Goal: Use online tool/utility: Utilize a website feature to perform a specific function

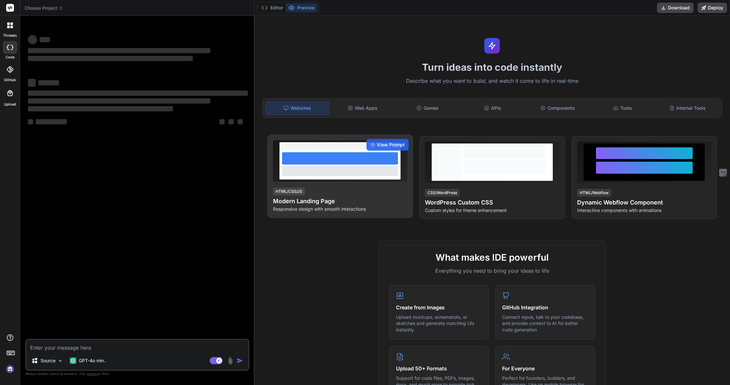
type textarea "x"
click at [385, 147] on span "View Prompt" at bounding box center [391, 145] width 28 height 6
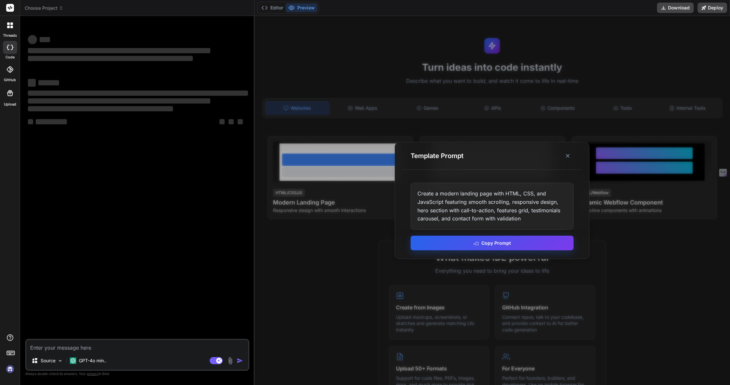
click at [497, 243] on button "Copy Prompt" at bounding box center [492, 243] width 163 height 15
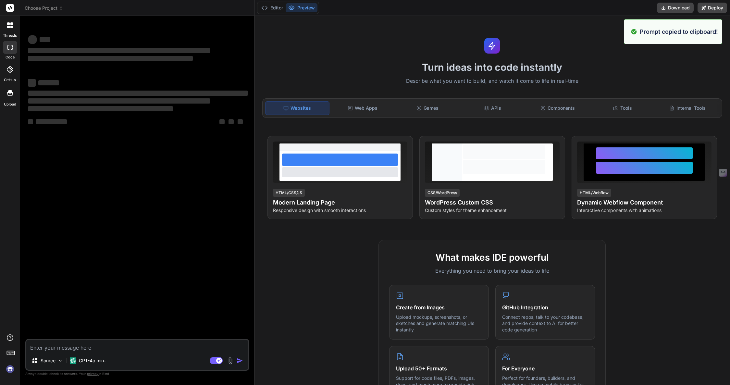
click at [121, 346] on textarea at bounding box center [137, 346] width 222 height 12
paste textarea "Create a modern landing page with HTML, CSS, and JavaScript featuring smooth sc…"
type textarea "Create a modern landing page with HTML, CSS, and JavaScript featuring smooth sc…"
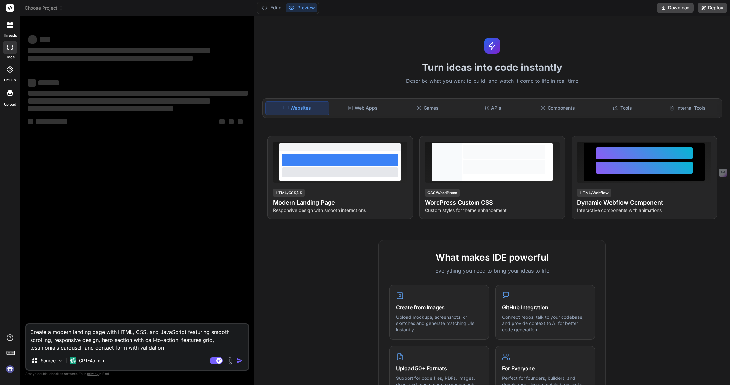
type textarea "x"
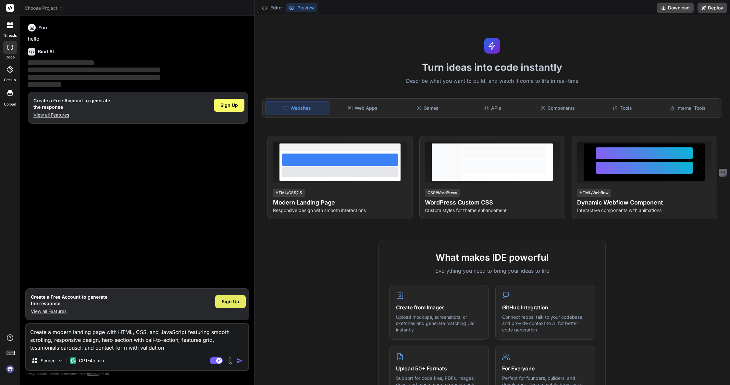
type textarea "Create a modern landing page with HTML, CSS, and JavaScript featuring smooth sc…"
click at [235, 304] on span "Sign Up" at bounding box center [231, 301] width 18 height 6
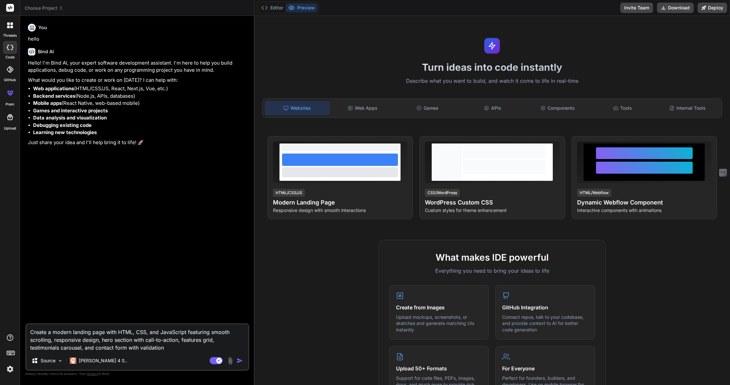
click at [238, 360] on img "button" at bounding box center [240, 361] width 6 height 6
type textarea "x"
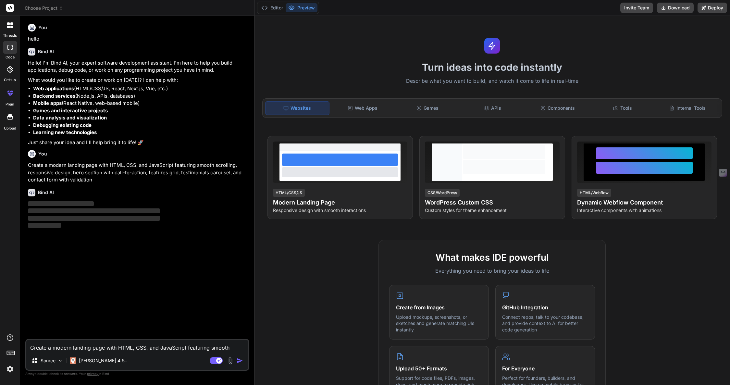
type textarea "x"
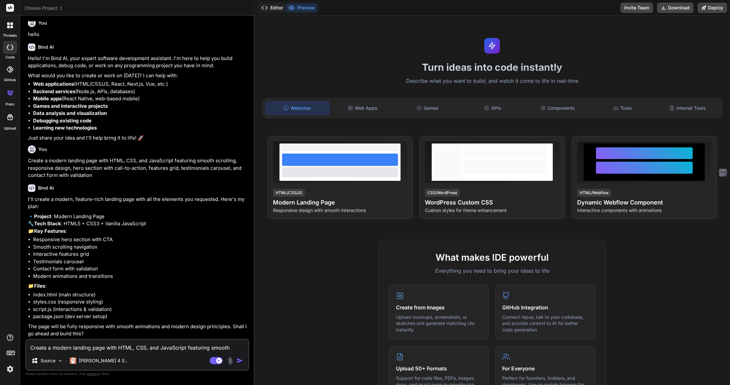
click at [273, 10] on button "Editor" at bounding box center [272, 7] width 27 height 9
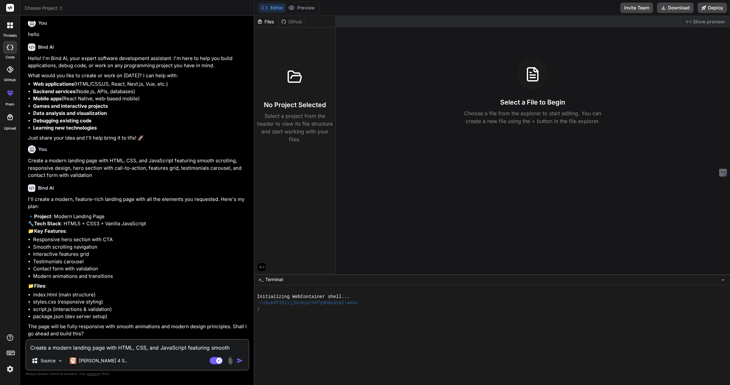
click at [92, 350] on textarea "Create a modern landing page with HTML, CSS, and JavaScript featuring smooth sc…" at bounding box center [137, 346] width 222 height 12
type textarea "i"
type textarea "x"
type textarea "ig"
type textarea "x"
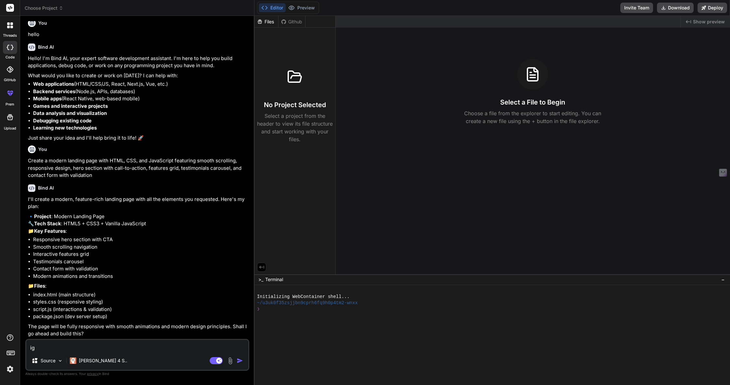
type textarea "ige"
type textarea "x"
type textarea "igen"
type textarea "x"
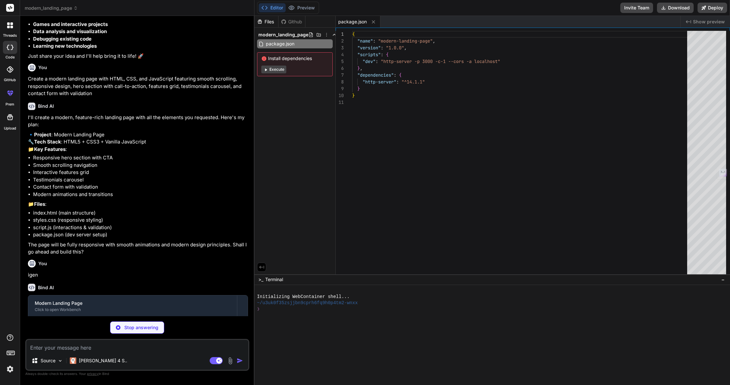
scroll to position [132, 0]
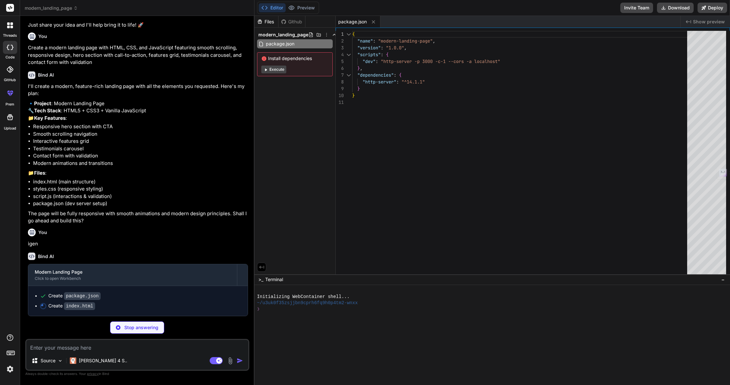
type textarea "x"
type textarea "<script src="script.js"></script> </body> </html>"
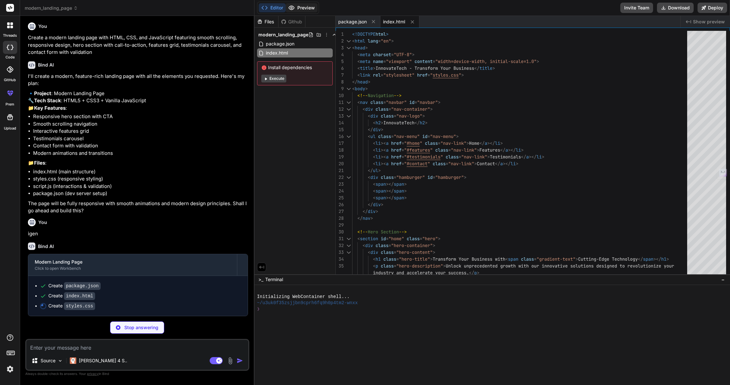
click at [311, 10] on button "Preview" at bounding box center [302, 7] width 32 height 9
type textarea "x"
type textarea ".testimonial-content { padding: 2rem; } .footer-content { grid-template-columns…"
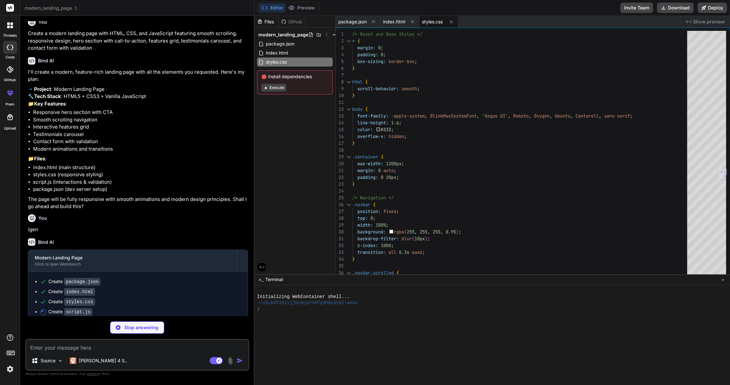
scroll to position [152, 0]
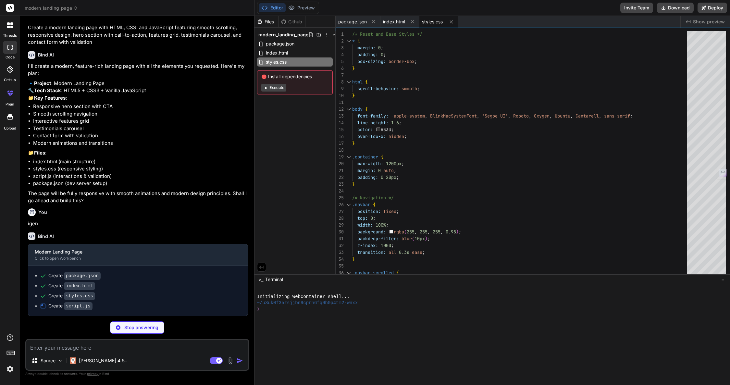
type textarea "x"
type textarea "} window.addEventListener('scroll', revealSections); revealSections(); // Initi…"
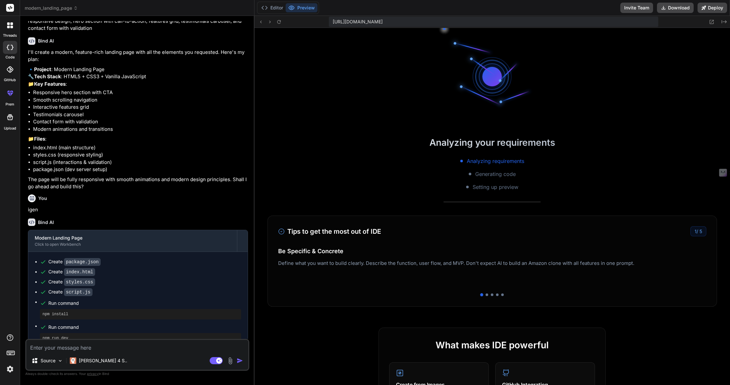
scroll to position [210, 0]
type textarea "x"
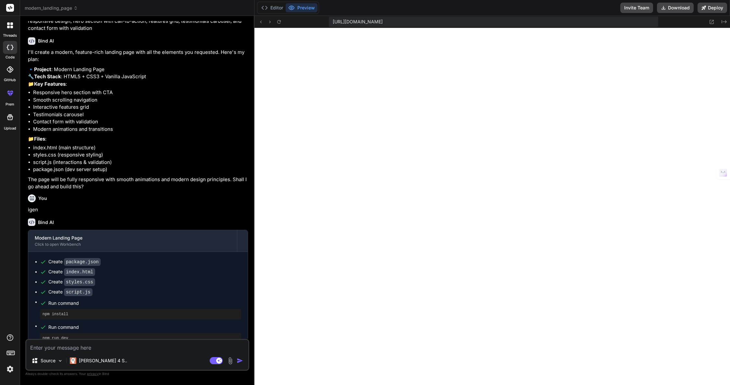
scroll to position [259, 0]
click at [273, 6] on button "Editor" at bounding box center [272, 7] width 27 height 9
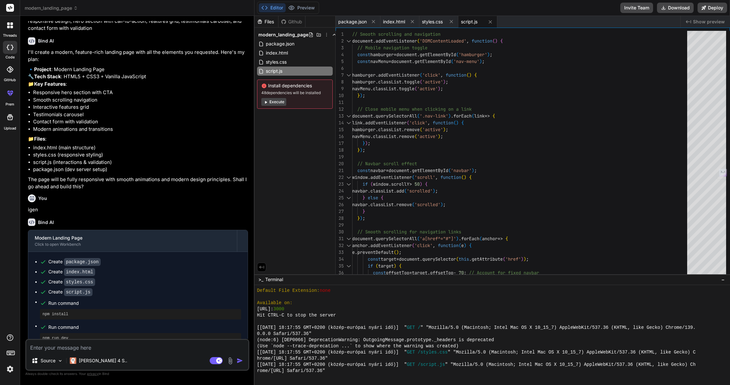
click at [82, 348] on textarea at bounding box center [137, 346] width 222 height 12
type textarea "m"
type textarea "x"
type textarea "me"
type textarea "x"
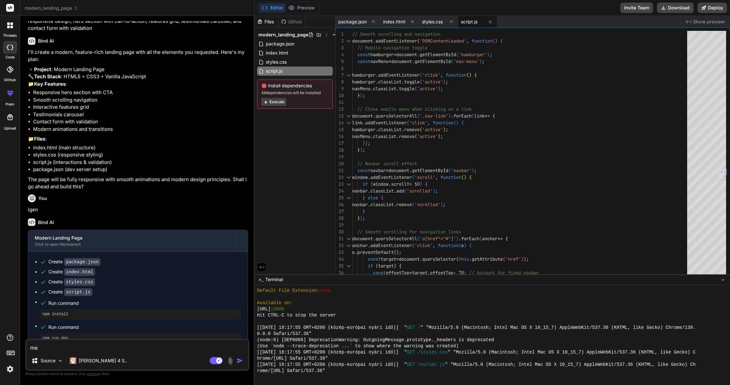
type textarea "meg"
type textarea "x"
type textarea "megl"
type textarea "x"
type textarea "meglé"
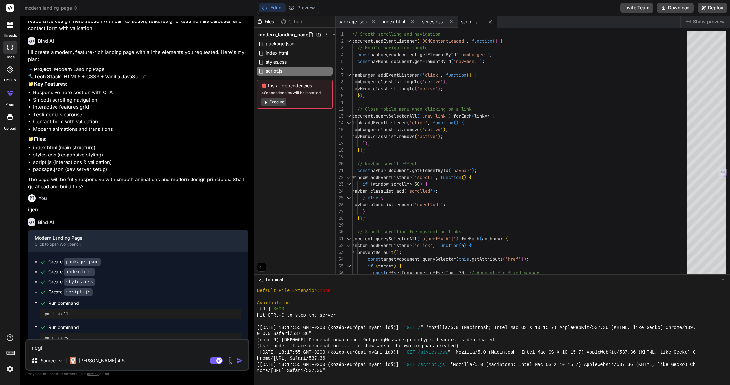
type textarea "x"
type textarea "meglév"
type textarea "x"
type textarea "meglévő"
type textarea "x"
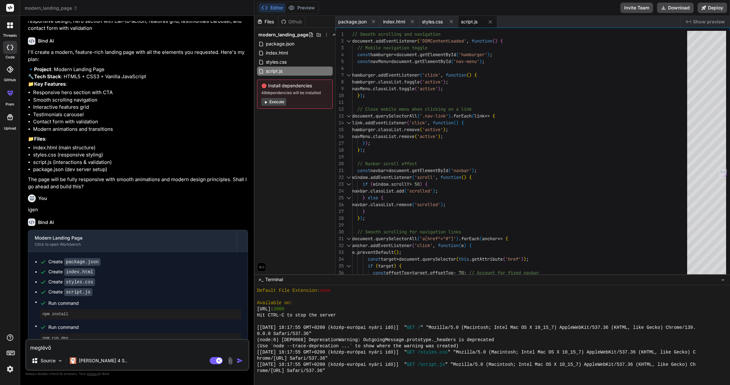
type textarea "meglévő"
type textarea "x"
type textarea "meglévő o"
type textarea "x"
type textarea "meglévő ol"
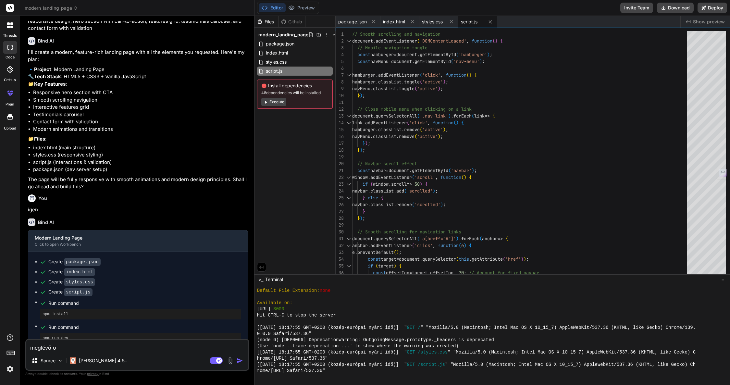
type textarea "x"
type textarea "meglévő old"
type textarea "x"
type textarea "meglévő olda"
type textarea "x"
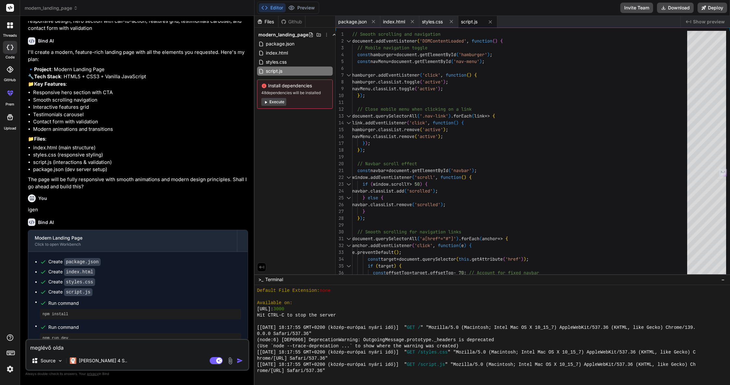
type textarea "meglévő oldal"
type textarea "x"
type textarea "meglévő oldal"
type textarea "x"
type textarea "meglévő oldal b"
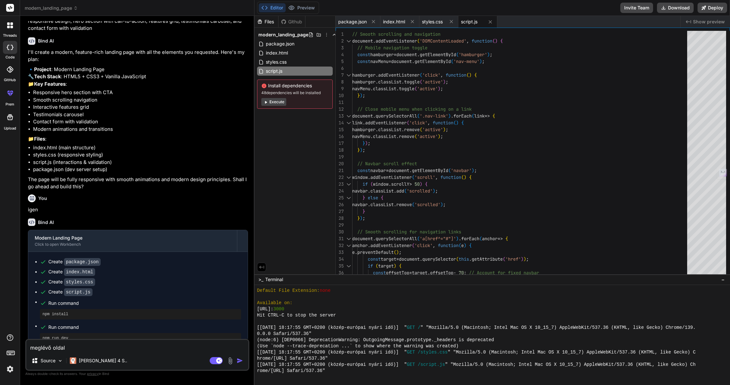
type textarea "x"
type textarea "meglévő oldal bő"
type textarea "x"
type textarea "meglévő oldal bőv"
type textarea "x"
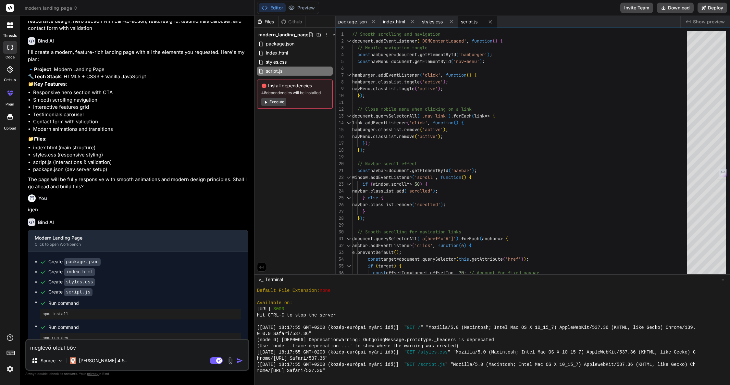
type textarea "meglévő oldal bőví"
type textarea "x"
type textarea "meglévő oldal bővít"
type textarea "x"
type textarea "meglévő oldal bővíté"
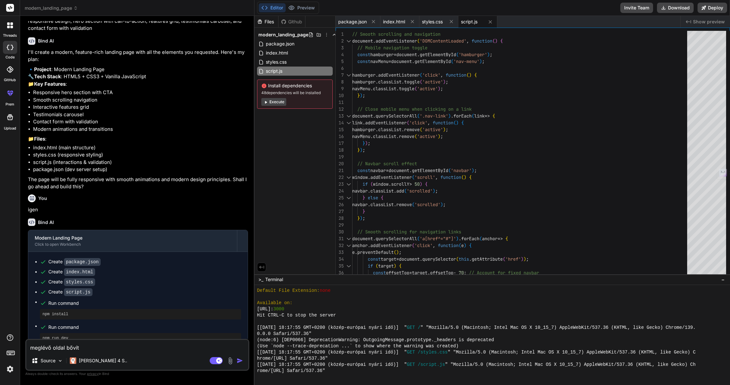
type textarea "x"
type textarea "meglévő oldal bővítés"
type textarea "x"
type textarea "meglévő oldal bővítésé"
type textarea "x"
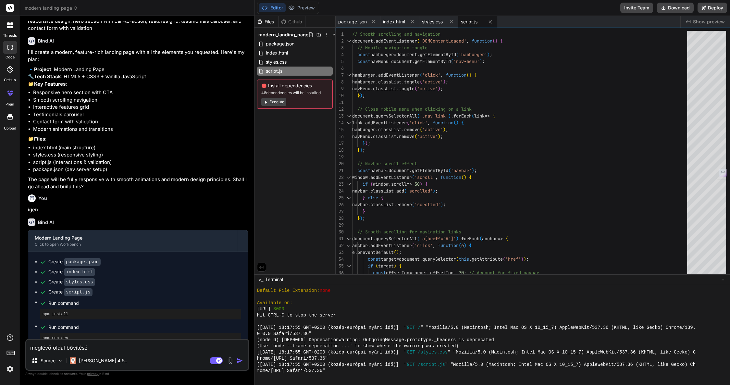
type textarea "meglévő oldal bővítéséb"
type textarea "x"
type textarea "meglévő oldal bővítésébe"
type textarea "x"
type textarea "meglévő oldal bővítésében"
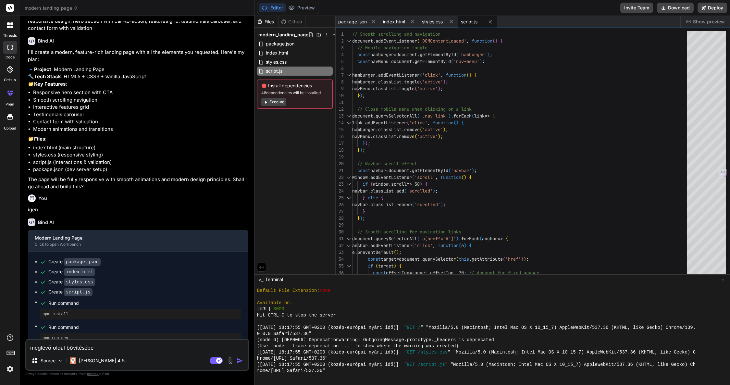
type textarea "x"
type textarea "meglévő oldal bővítésében"
type textarea "x"
type textarea "meglévő oldal bővítésében i"
type textarea "x"
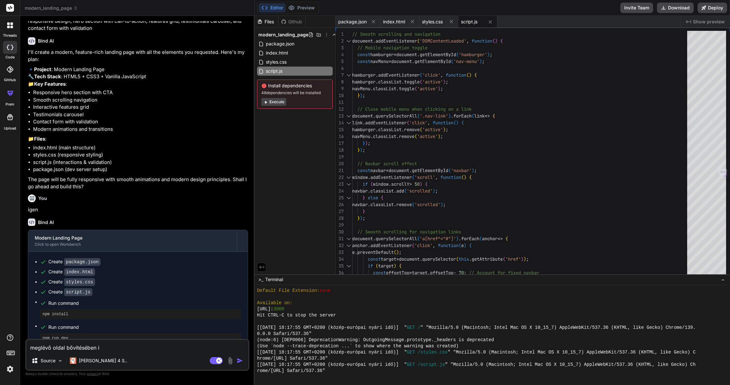
type textarea "meglévő oldal bővítésében is"
type textarea "x"
type textarea "meglévő oldal bővítésében is"
type textarea "x"
type textarea "meglévő oldal bővítésében is t"
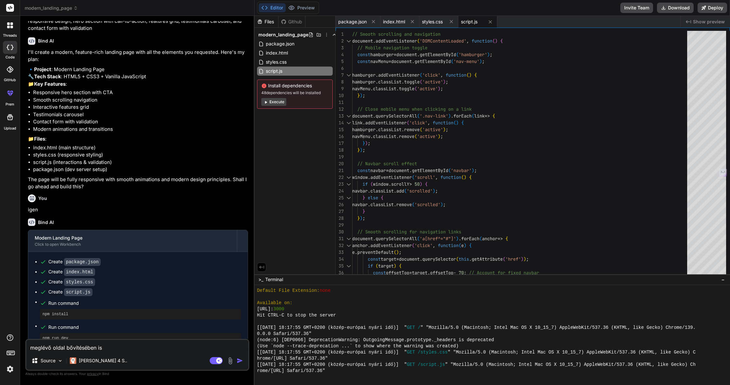
type textarea "x"
type textarea "meglévő oldal bővítésében is tu"
type textarea "x"
type textarea "meglévő oldal bővítésében is tud"
type textarea "x"
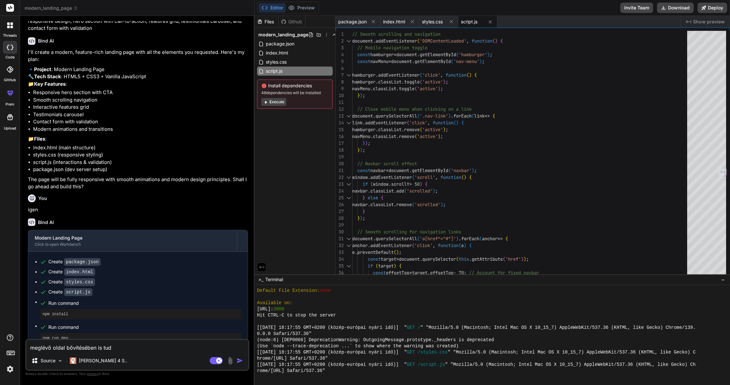
type textarea "meglévő oldal bővítésében is tuds"
type textarea "x"
type textarea "meglévő oldal bővítésében is tudsz"
type textarea "x"
type textarea "meglévő oldal bővítésében is tudsz s"
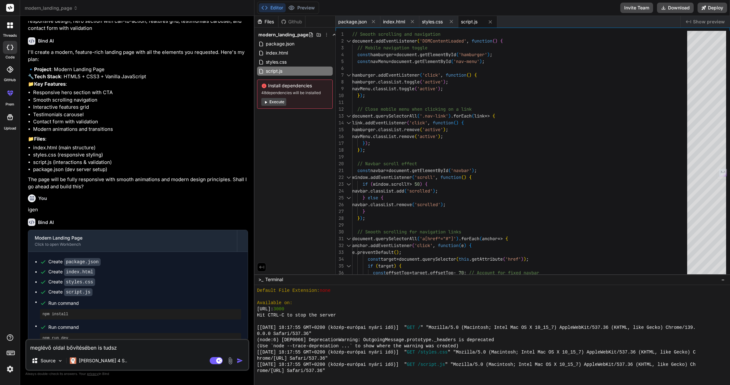
type textarea "x"
type textarea "meglévő oldal bővítésében is tudsz se"
type textarea "x"
type textarea "meglévő oldal bővítésében is tudsz seg"
type textarea "x"
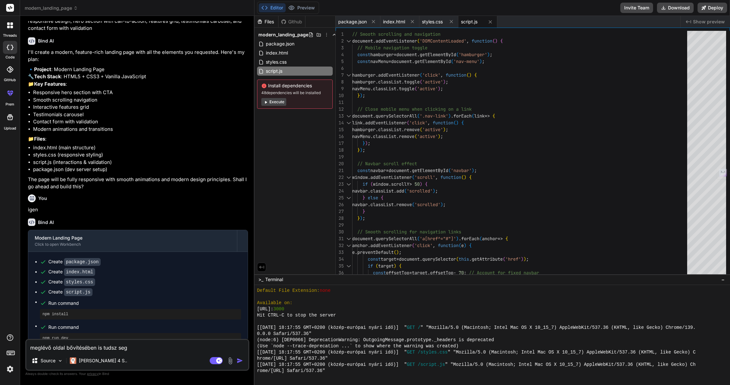
type textarea "meglévő oldal bővítésében is tudsz segí"
type textarea "x"
type textarea "meglévő oldal bővítésében is tudsz segít"
type textarea "x"
type textarea "meglévő oldal bővítésében is tudsz segíte"
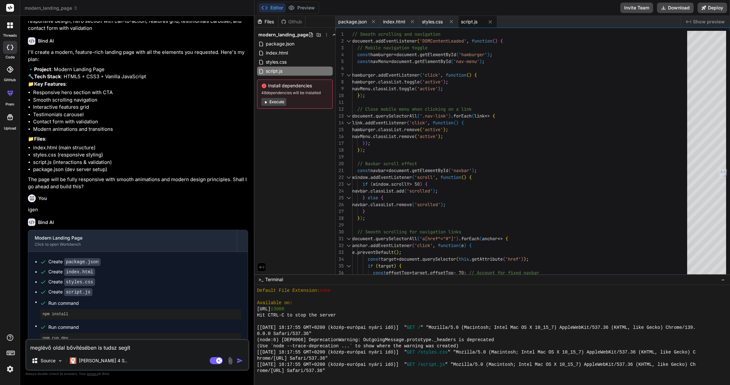
type textarea "x"
type textarea "meglévő oldal bővítésében is tudsz segíten"
type textarea "x"
type textarea "meglévő oldal bővítésében is tudsz segíteni"
type textarea "x"
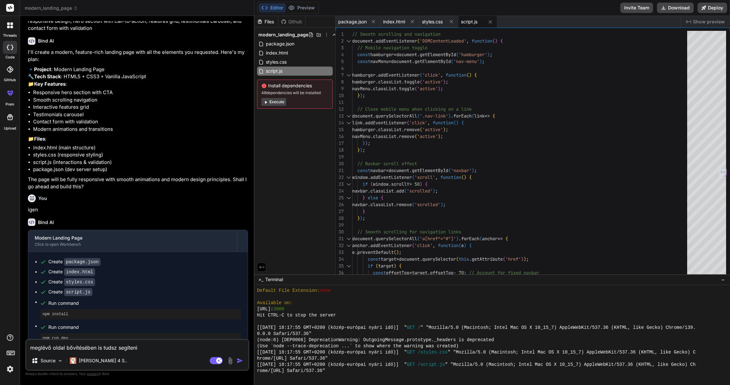
type textarea "meglévő oldal bővítésében is tudsz segíteni?"
type textarea "x"
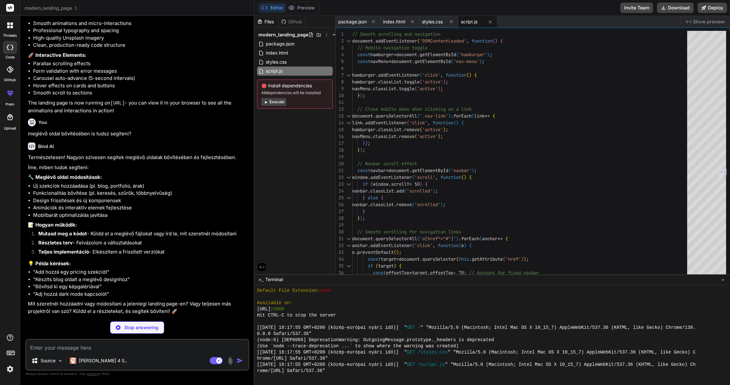
scroll to position [564, 0]
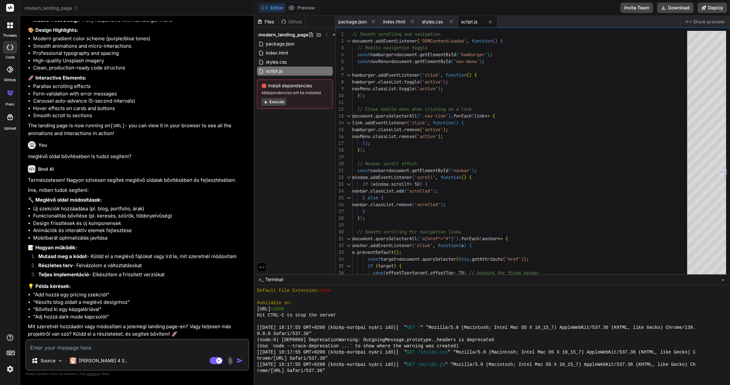
type textarea "x"
click at [308, 6] on button "Preview" at bounding box center [302, 7] width 32 height 9
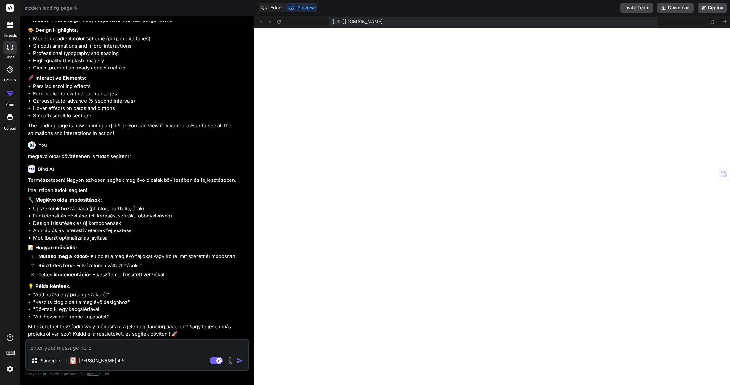
click at [277, 7] on button "Editor" at bounding box center [272, 7] width 27 height 9
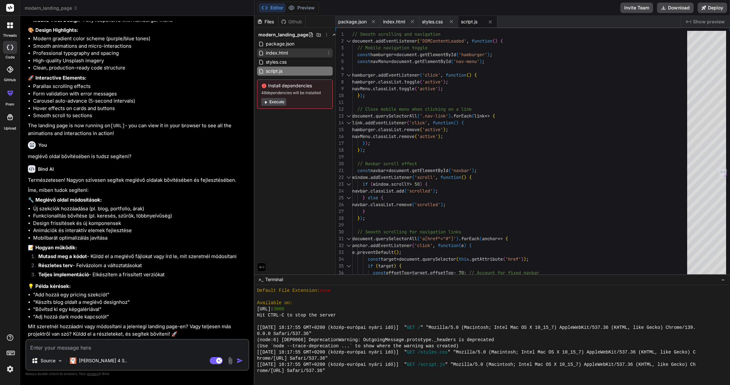
click at [286, 56] on span "index.html" at bounding box center [276, 53] width 23 height 8
type textarea "<script src="script.js"></script> </body> </html>"
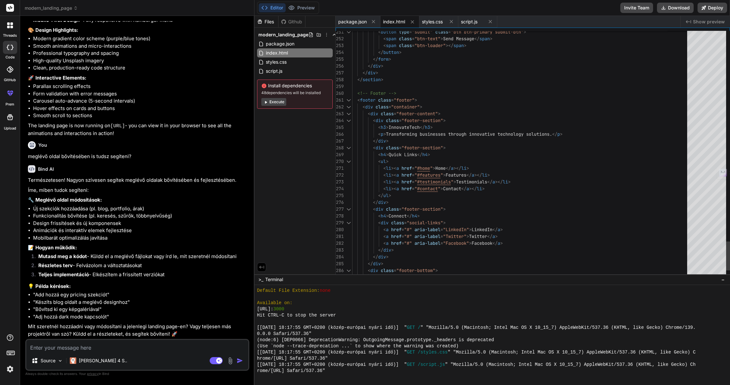
scroll to position [27, 0]
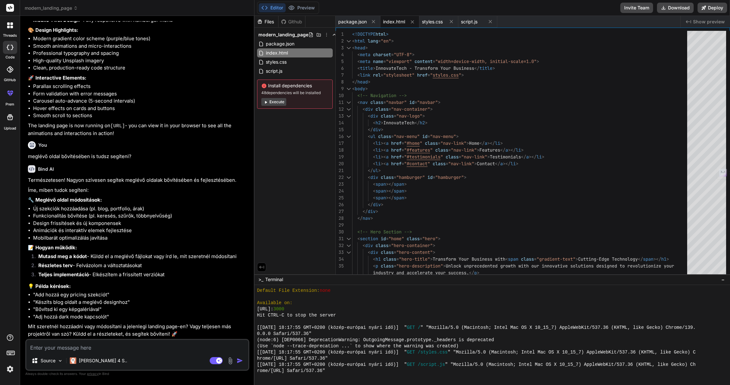
click at [10, 90] on icon at bounding box center [10, 93] width 8 height 8
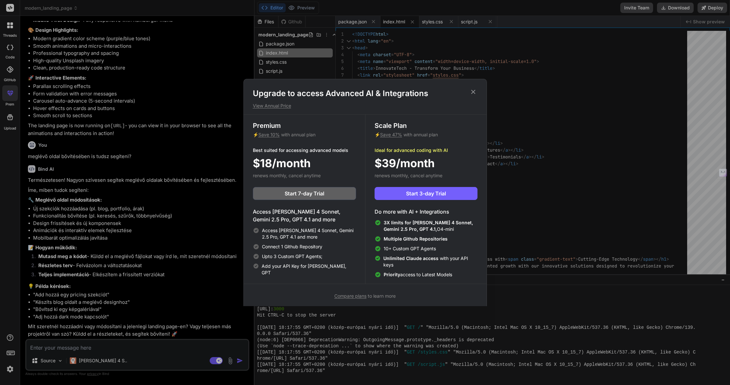
click at [277, 107] on p "View Annual Price" at bounding box center [365, 106] width 225 height 6
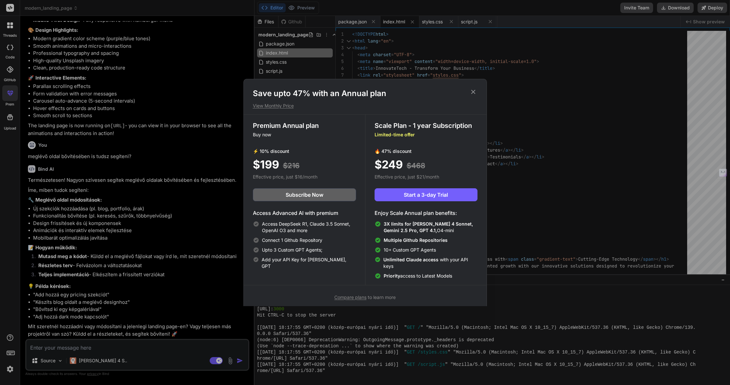
click at [363, 299] on span "Compare plans" at bounding box center [350, 298] width 32 height 6
click at [471, 92] on icon at bounding box center [473, 91] width 7 height 7
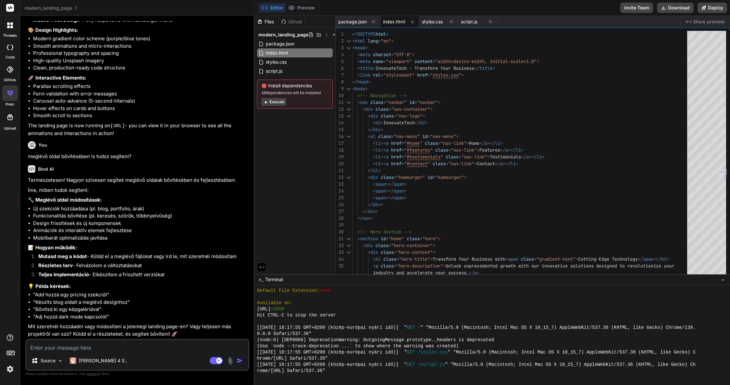
click at [9, 366] on img at bounding box center [10, 369] width 11 height 11
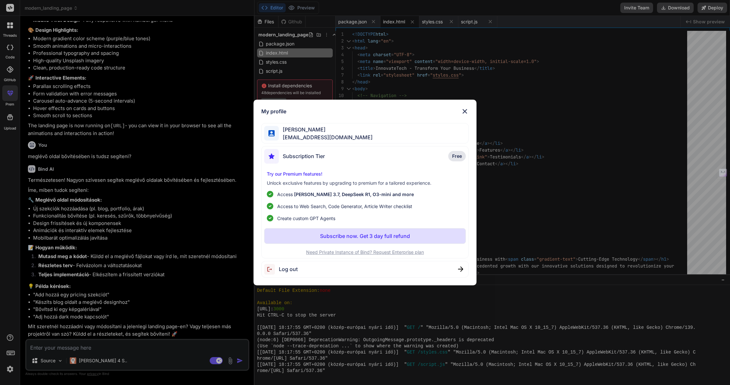
click at [464, 110] on img at bounding box center [465, 111] width 8 height 8
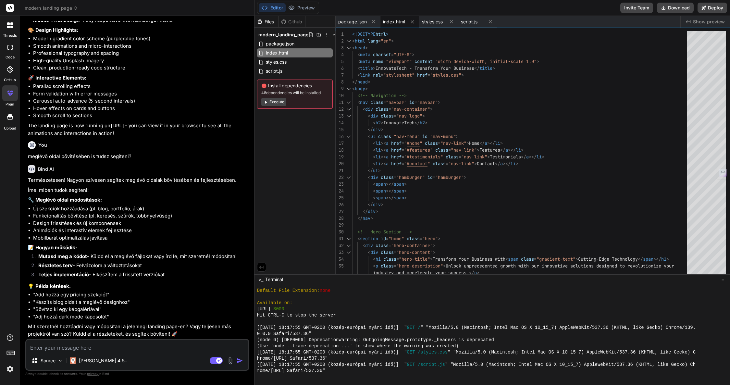
click at [5, 45] on div at bounding box center [10, 47] width 14 height 13
type textarea "x"
click at [11, 68] on icon at bounding box center [10, 69] width 6 height 6
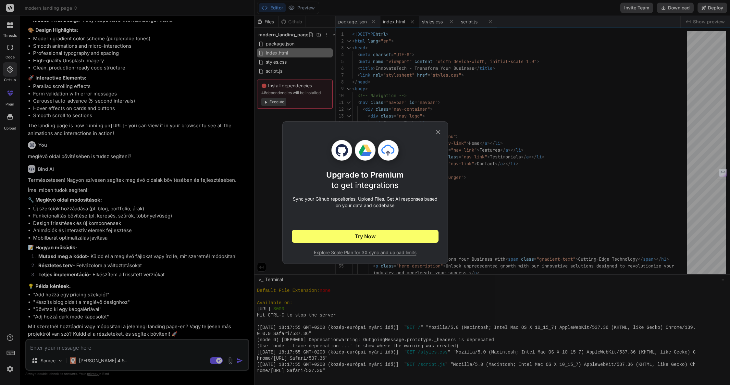
click at [437, 130] on icon at bounding box center [438, 132] width 7 height 7
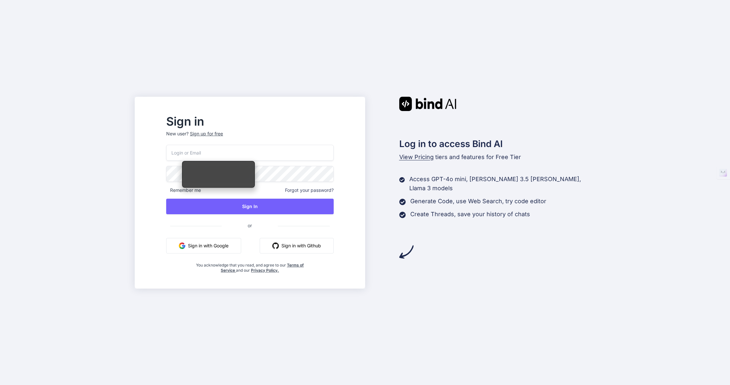
click at [212, 248] on button "Sign in with Google" at bounding box center [203, 246] width 75 height 16
